Goal: Task Accomplishment & Management: Use online tool/utility

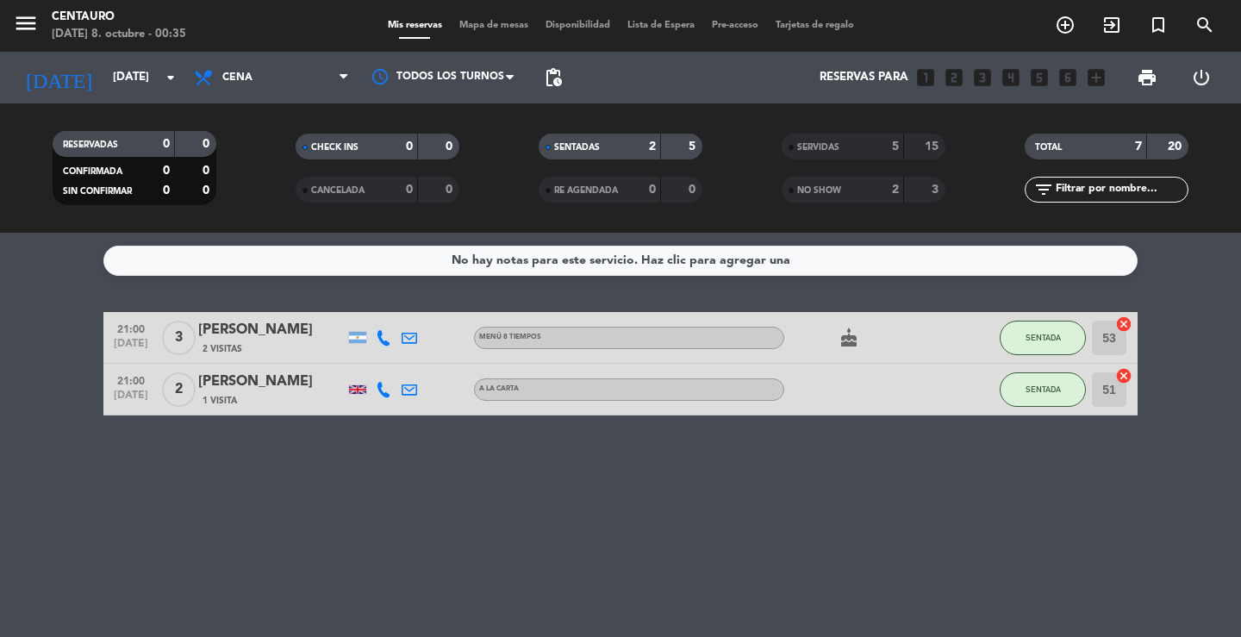
click at [388, 333] on icon at bounding box center [384, 338] width 16 height 16
click at [370, 317] on span "Copiar" at bounding box center [370, 309] width 36 height 18
click at [1027, 331] on button "SENTADA" at bounding box center [1042, 337] width 86 height 34
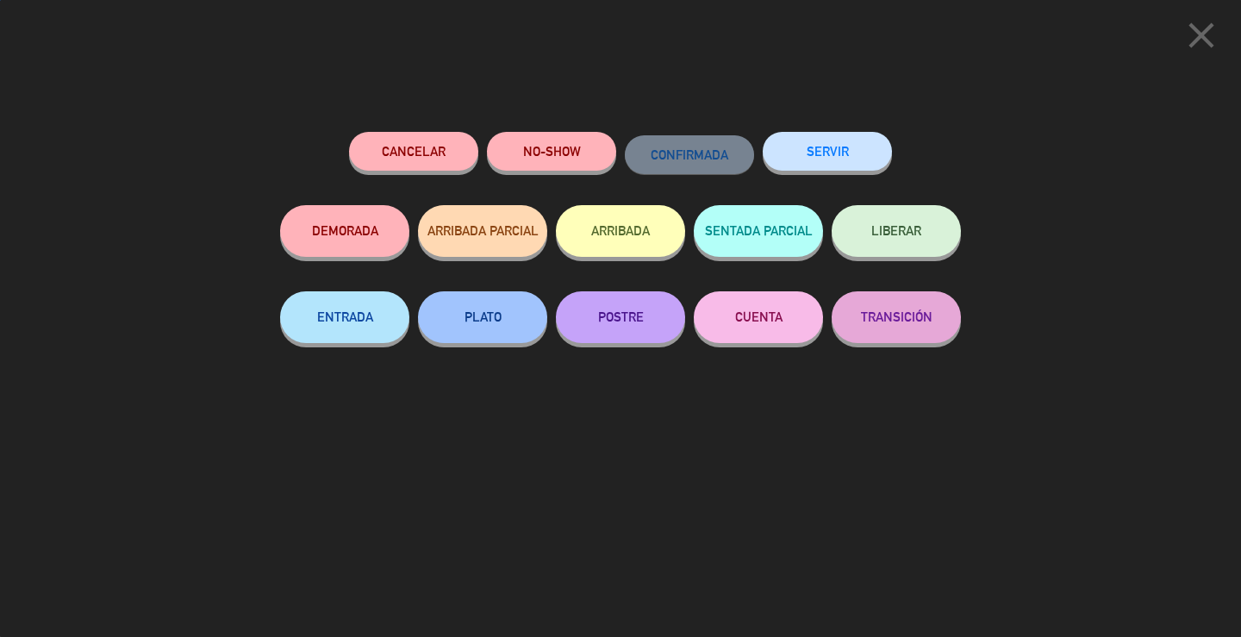
click at [859, 152] on button "SERVIR" at bounding box center [826, 151] width 129 height 39
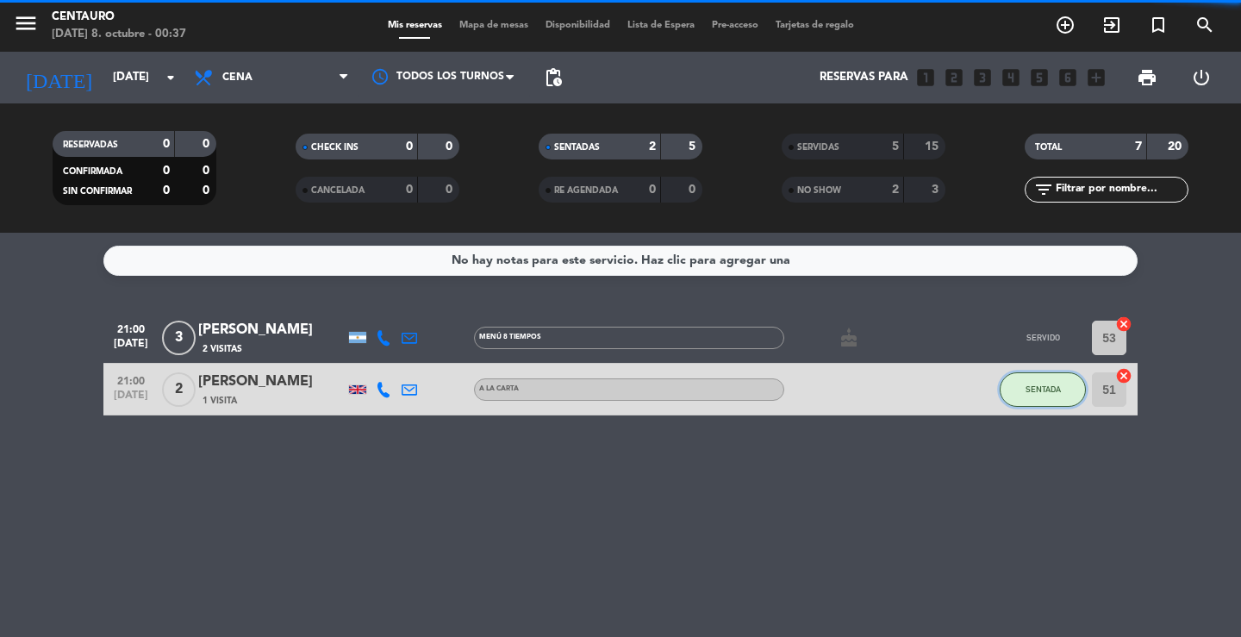
click at [1076, 396] on button "SENTADA" at bounding box center [1042, 389] width 86 height 34
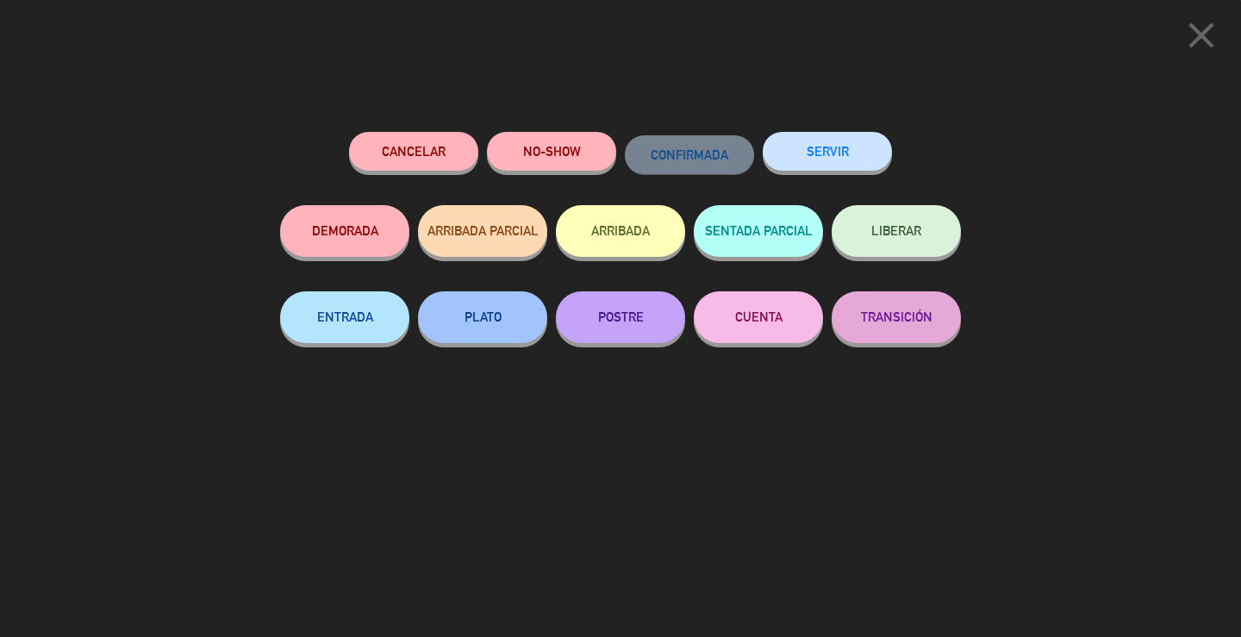
drag, startPoint x: 816, startPoint y: 153, endPoint x: 629, endPoint y: 18, distance: 230.7
click at [809, 152] on button "SERVIR" at bounding box center [826, 151] width 129 height 39
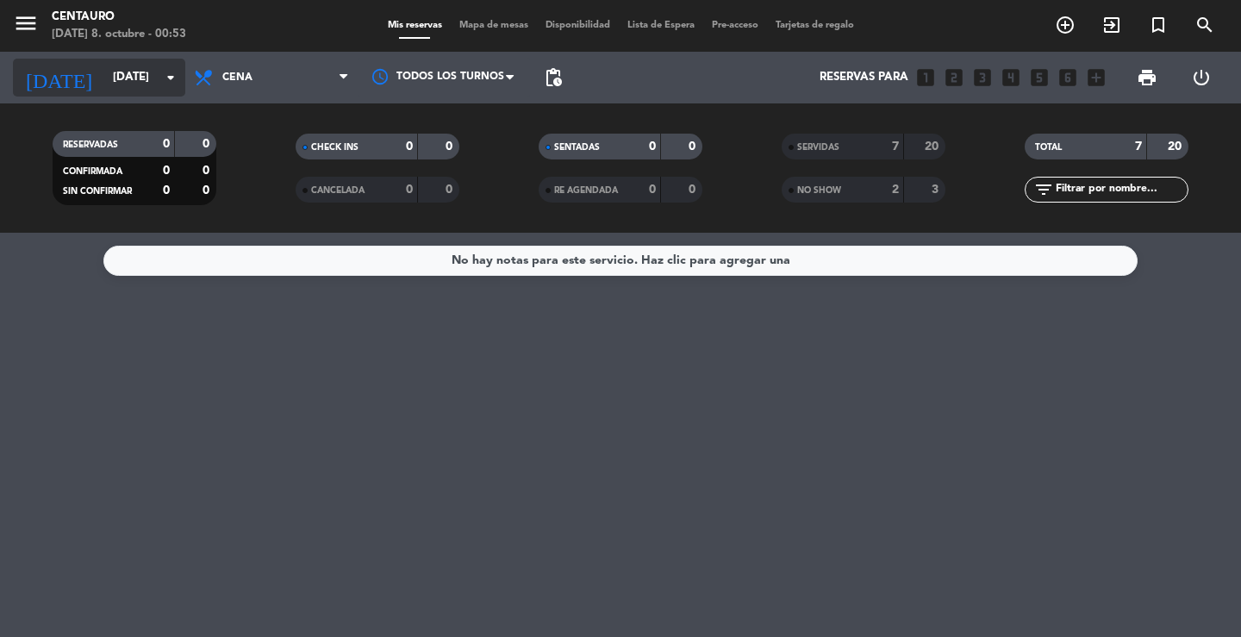
click at [104, 73] on input "[DATE]" at bounding box center [180, 77] width 152 height 31
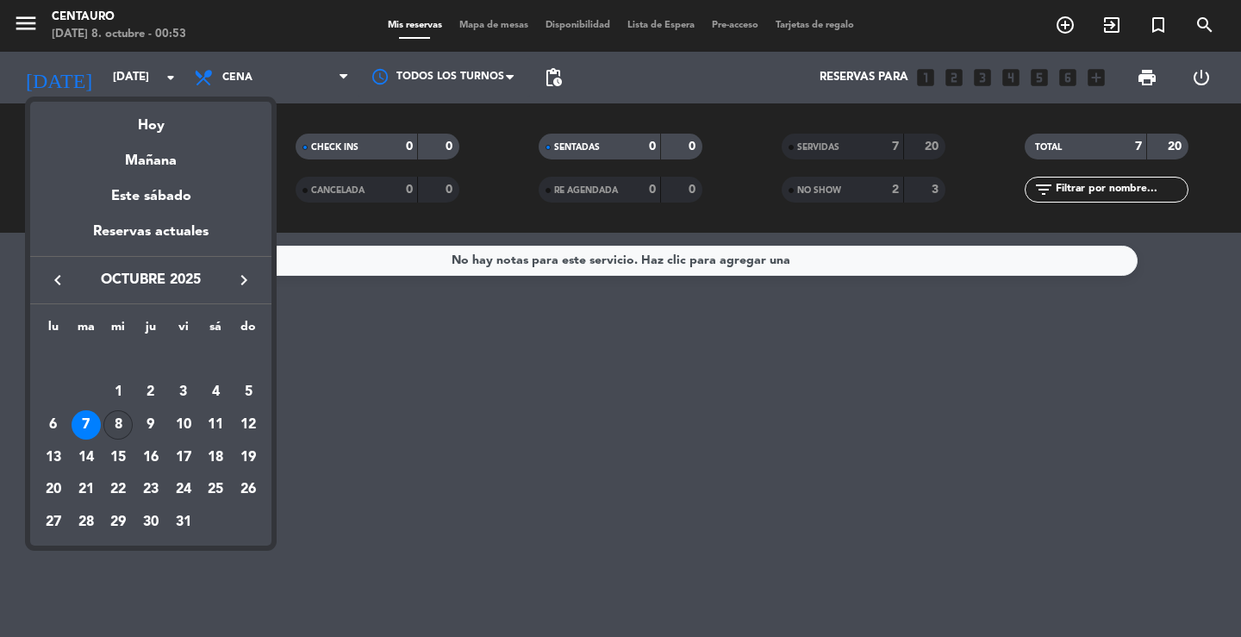
click at [124, 419] on div "8" at bounding box center [117, 424] width 29 height 29
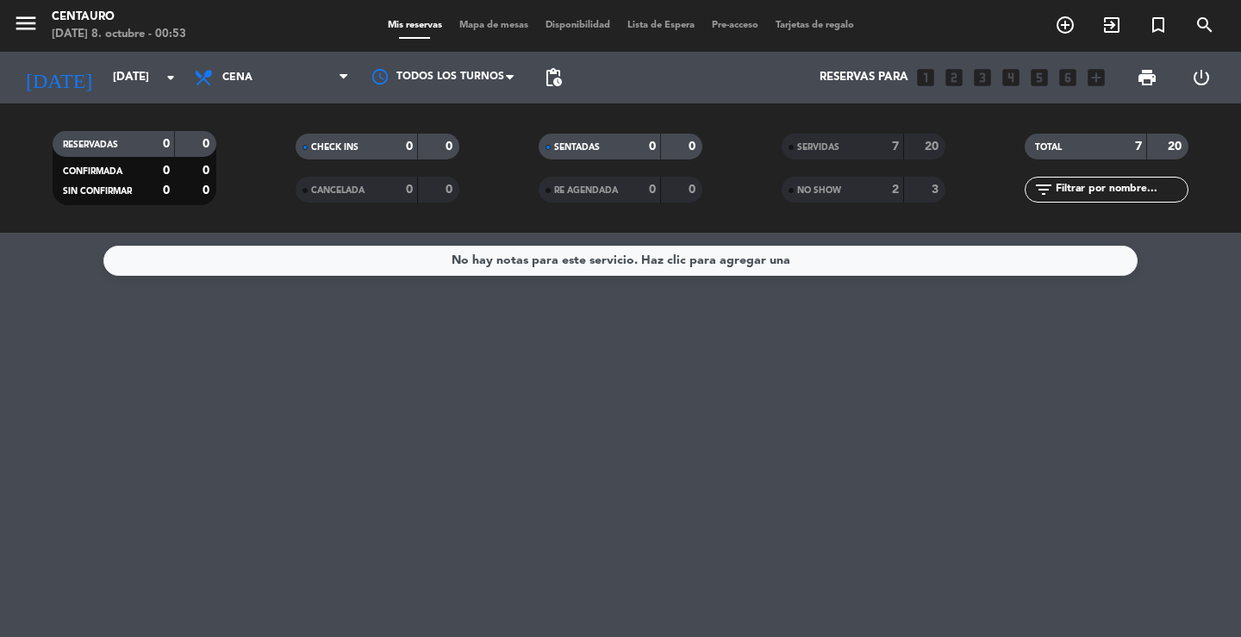
type input "[DATE]"
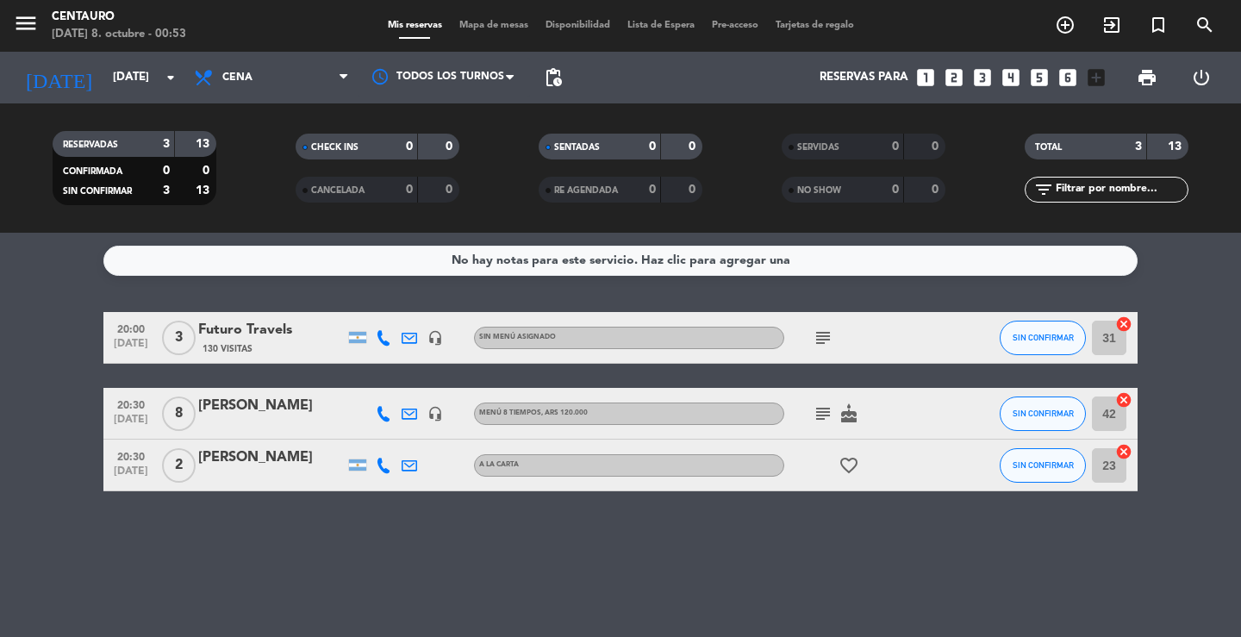
click at [845, 462] on icon "favorite_border" at bounding box center [848, 465] width 21 height 21
click at [824, 403] on icon "subject" at bounding box center [822, 413] width 21 height 21
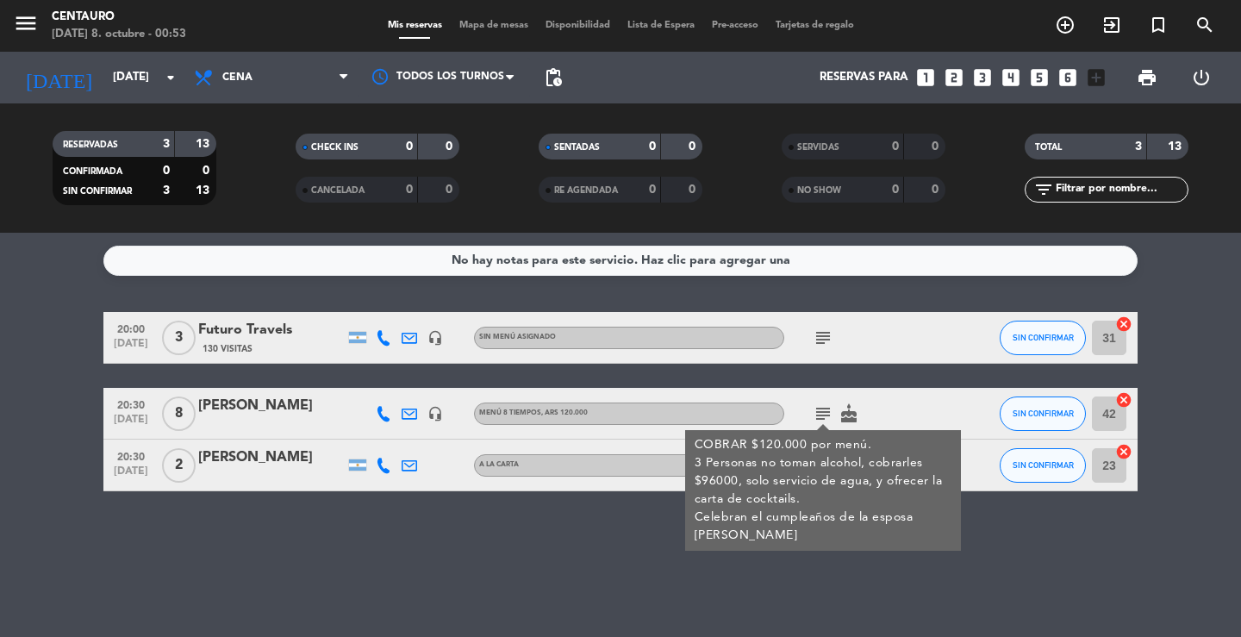
click at [824, 403] on icon "subject" at bounding box center [822, 413] width 21 height 21
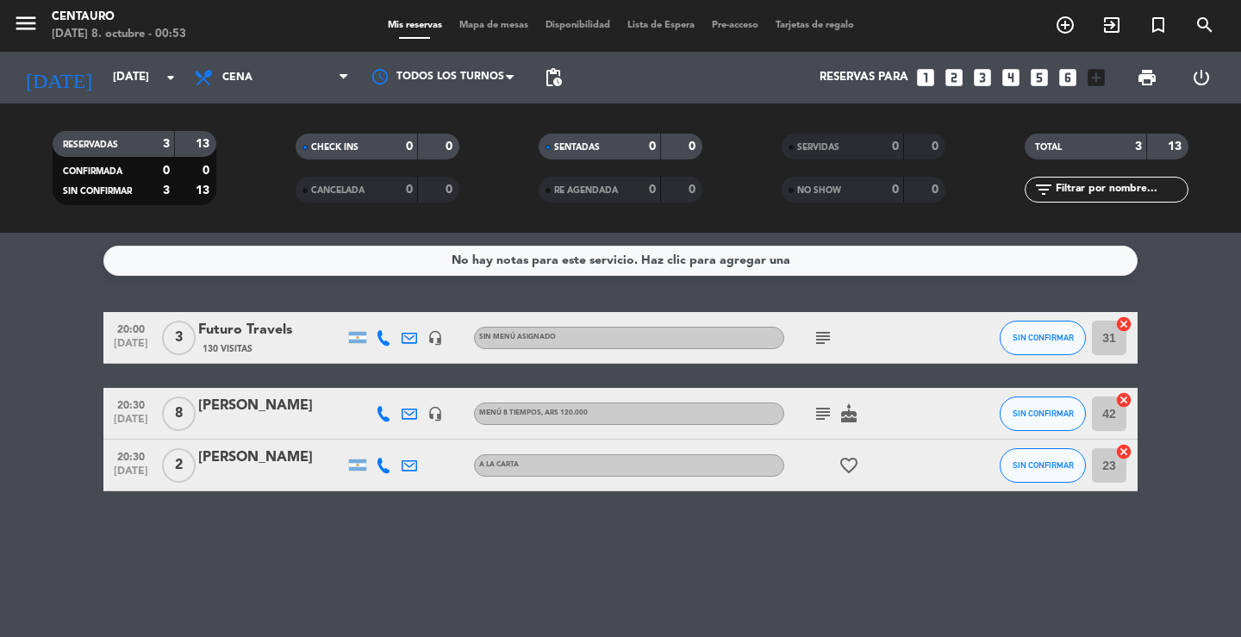
click at [823, 343] on icon "subject" at bounding box center [822, 337] width 21 height 21
click at [461, 28] on span "Mapa de mesas" at bounding box center [494, 25] width 86 height 9
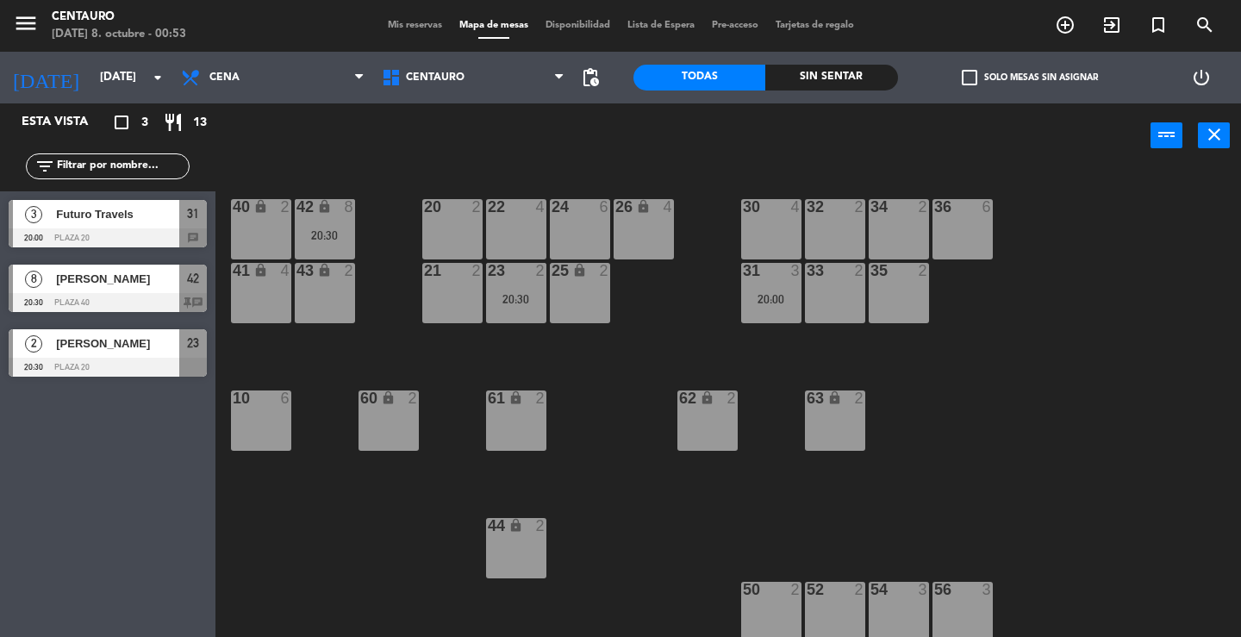
click at [525, 285] on div "23 2 20:30" at bounding box center [516, 293] width 60 height 60
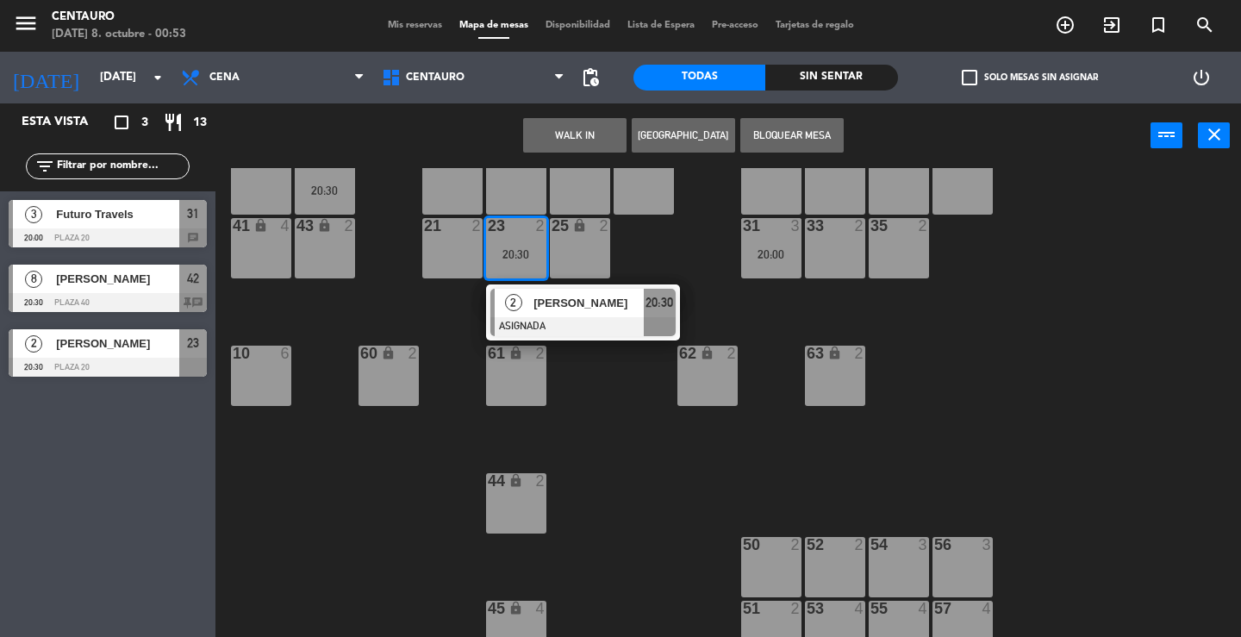
scroll to position [69, 0]
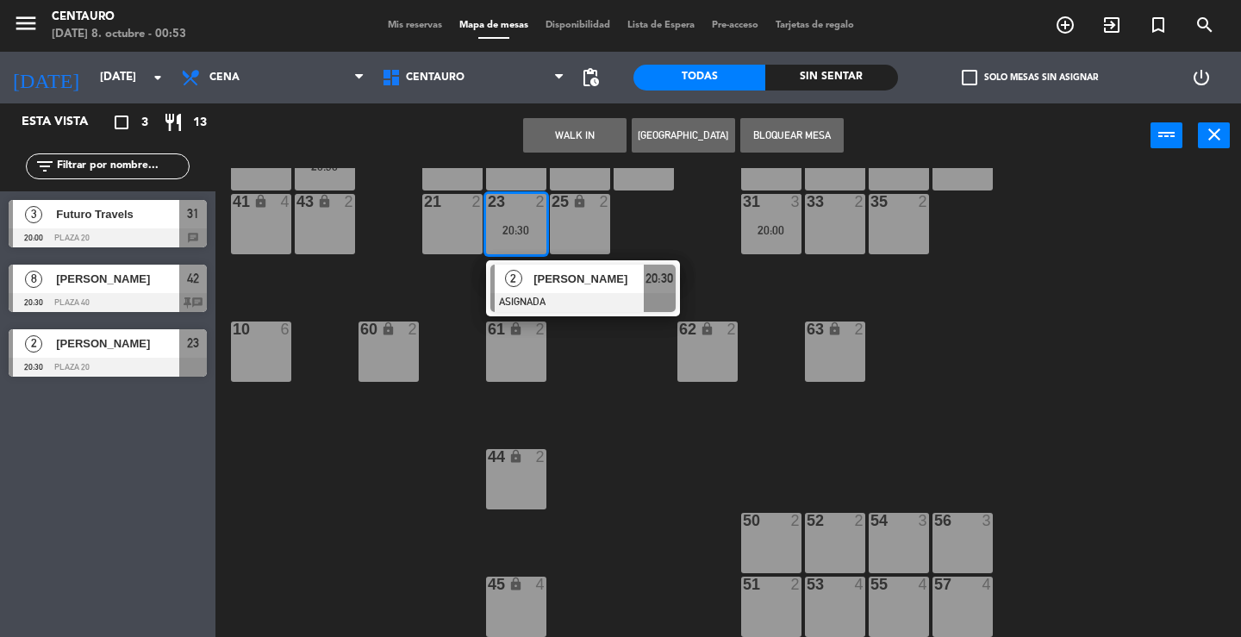
click at [773, 592] on div "51 2" at bounding box center [771, 584] width 60 height 17
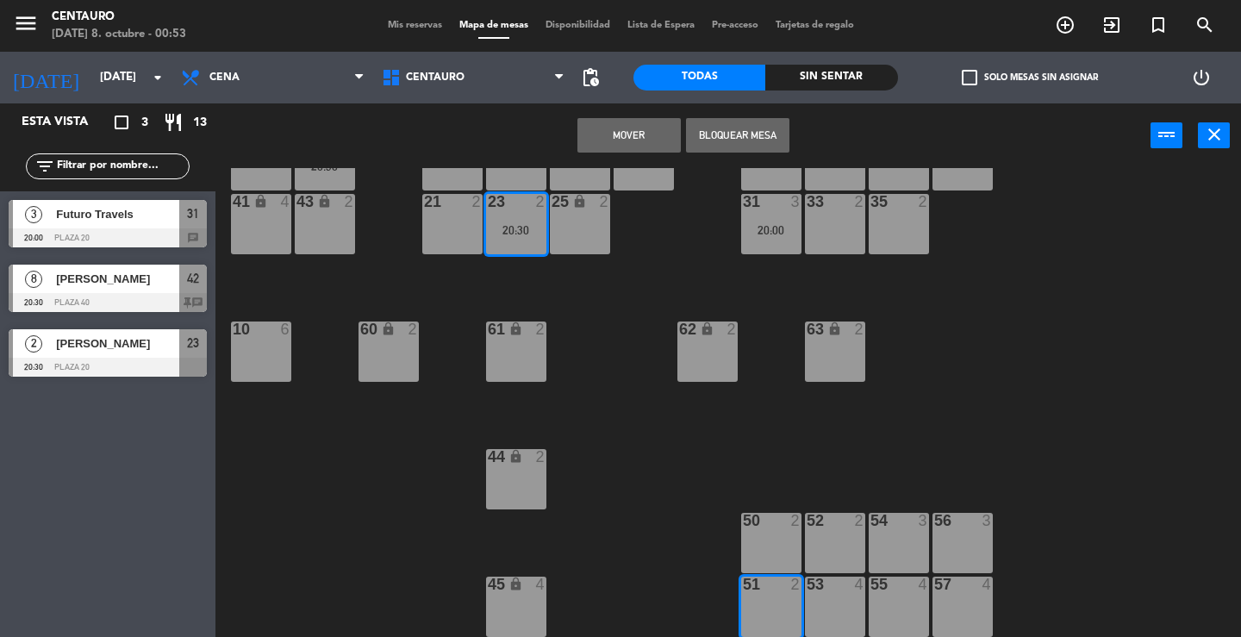
drag, startPoint x: 611, startPoint y: 127, endPoint x: 722, endPoint y: 193, distance: 129.4
click at [614, 128] on button "Mover" at bounding box center [628, 135] width 103 height 34
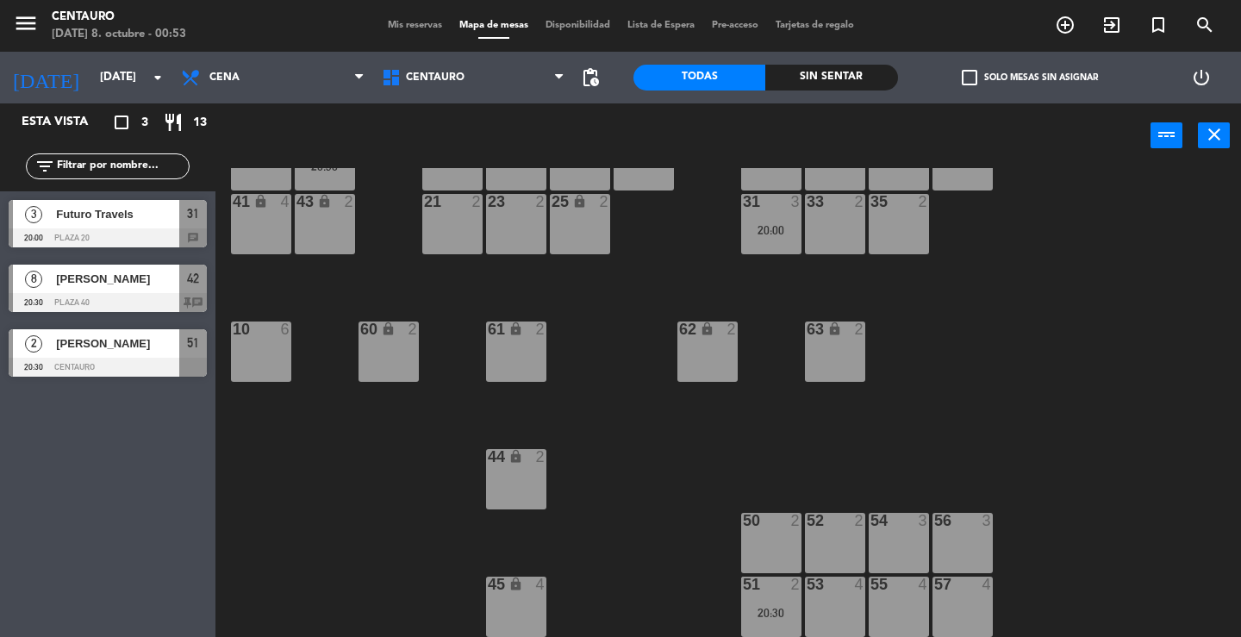
click at [771, 219] on div "31 3 20:00" at bounding box center [771, 224] width 60 height 60
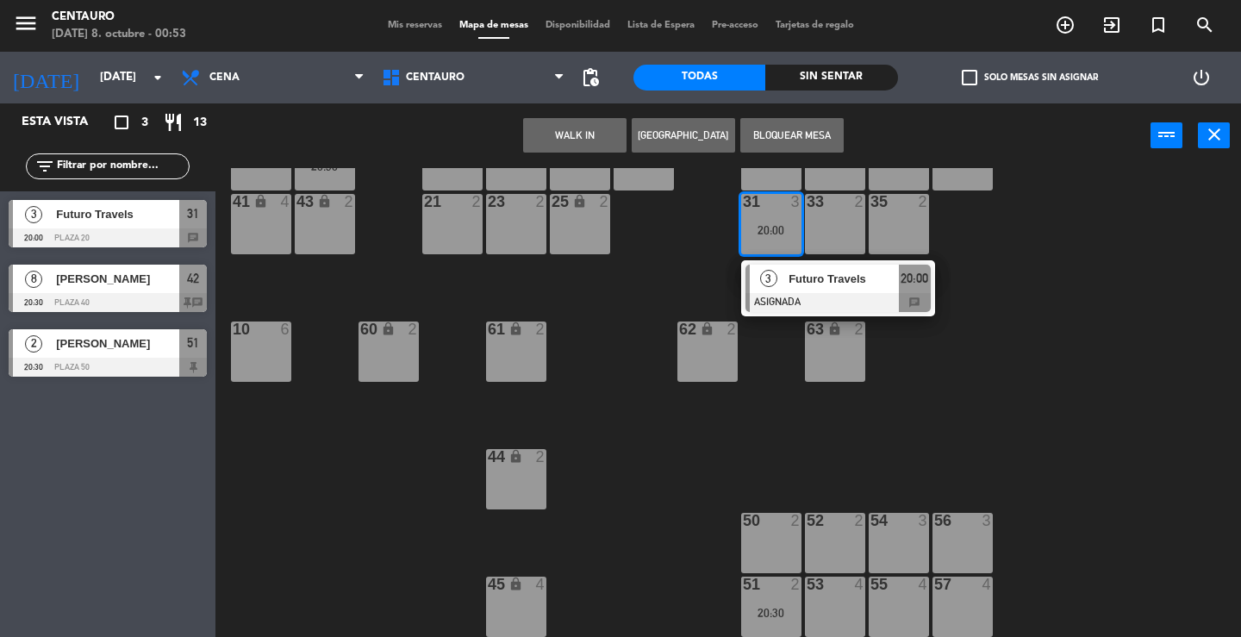
click at [916, 593] on div "55 4" at bounding box center [898, 606] width 60 height 60
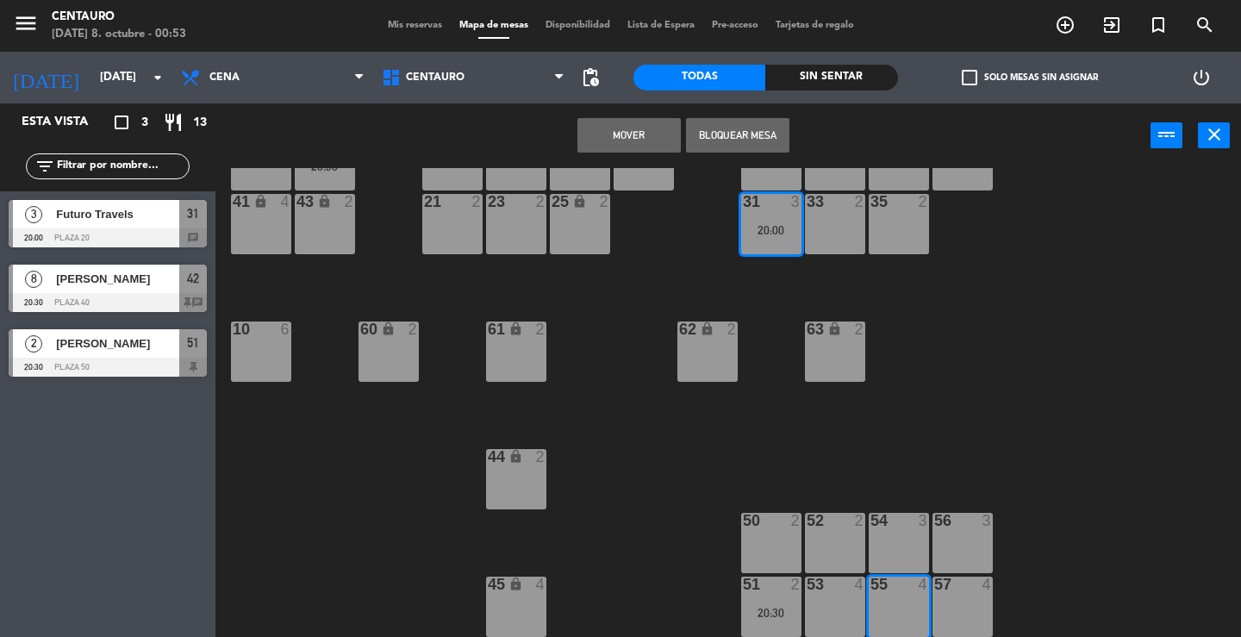
click at [654, 140] on button "Mover" at bounding box center [628, 135] width 103 height 34
